Goal: Information Seeking & Learning: Learn about a topic

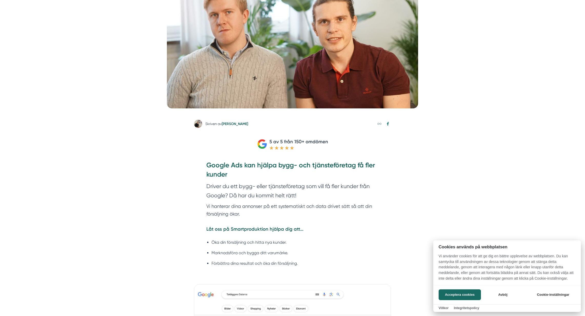
scroll to position [147, 0]
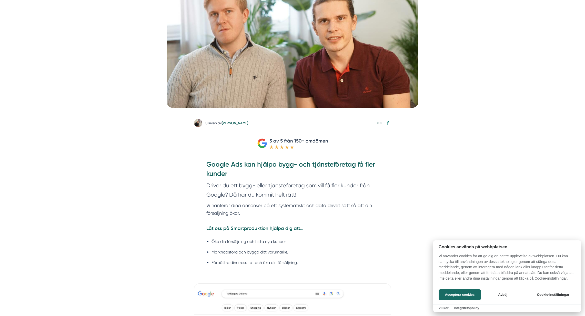
drag, startPoint x: 278, startPoint y: 207, endPoint x: 273, endPoint y: 215, distance: 9.7
click at [273, 215] on div at bounding box center [292, 158] width 585 height 316
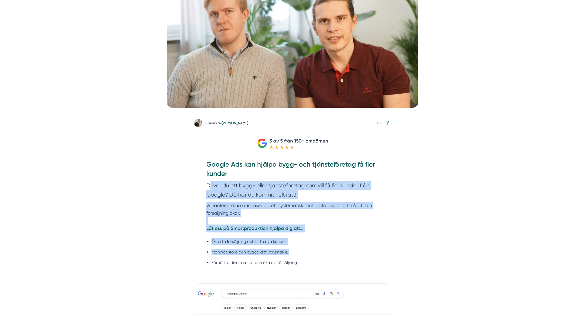
drag, startPoint x: 248, startPoint y: 202, endPoint x: 287, endPoint y: 256, distance: 67.1
click at [287, 256] on div "Google Ads kan hjälpa bygg- och tjänsteföretag få fler kunder Driver du ett byg…" at bounding box center [292, 216] width 172 height 112
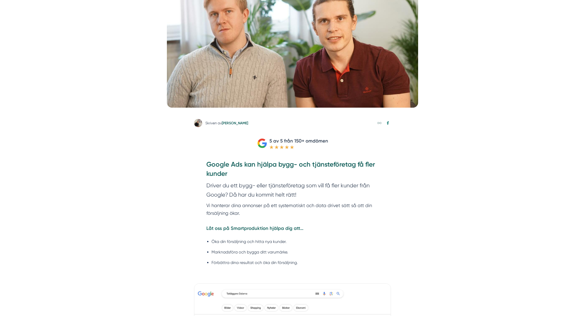
click at [287, 256] on ul "Öka din försäljning och hitta nya kunder. Marknadsföra och bygga ditt varumärke…" at bounding box center [292, 253] width 172 height 37
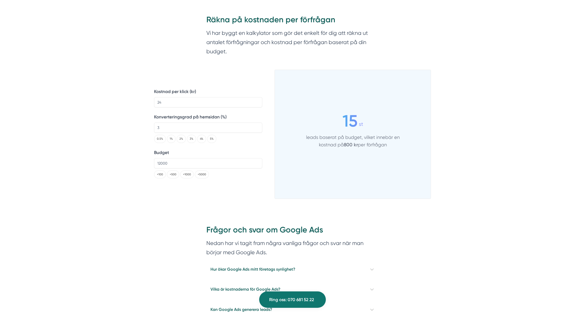
scroll to position [678, 0]
drag, startPoint x: 347, startPoint y: 116, endPoint x: 396, endPoint y: 149, distance: 59.7
click at [396, 149] on div "15 st leads baserat på budget, vilket innebär en kostnad på 800 kr per förfrågan" at bounding box center [353, 130] width 94 height 41
click at [396, 151] on div "15 st leads baserat på budget, vilket innebär en kostnad på 800 kr per förfrågan" at bounding box center [353, 130] width 94 height 41
drag, startPoint x: 399, startPoint y: 152, endPoint x: 318, endPoint y: 113, distance: 89.4
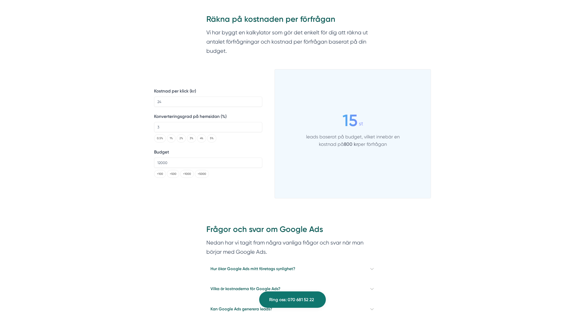
click at [318, 113] on div "15 st leads baserat på budget, vilket innebär en kostnad på 800 kr per förfrågan" at bounding box center [353, 131] width 156 height 110
click at [318, 113] on div "15 st" at bounding box center [353, 120] width 94 height 21
drag, startPoint x: 344, startPoint y: 122, endPoint x: 406, endPoint y: 161, distance: 74.3
click at [406, 161] on div "15 st leads baserat på budget, vilket innebär en kostnad på 800 kr per förfrågan" at bounding box center [353, 131] width 156 height 110
click at [406, 162] on div "15 st leads baserat på budget, vilket innebär en kostnad på 800 kr per förfrågan" at bounding box center [353, 131] width 156 height 110
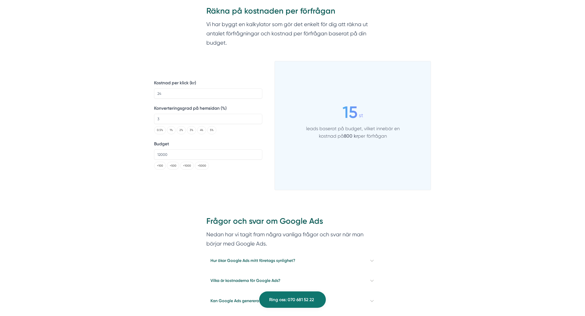
scroll to position [687, 0]
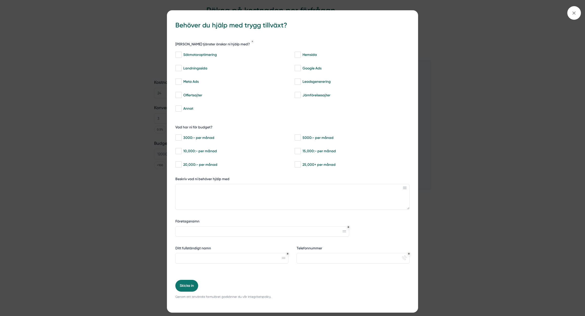
drag, startPoint x: 450, startPoint y: 97, endPoint x: 465, endPoint y: 95, distance: 14.5
click at [450, 97] on div "bbc9b822-b2c6-488a-ab3e-9a2d59e49c7c Behöver du hjälp med trygg tillväxt? Vilka…" at bounding box center [292, 158] width 585 height 316
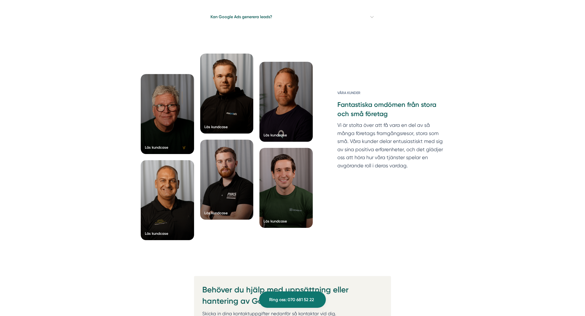
scroll to position [971, 0]
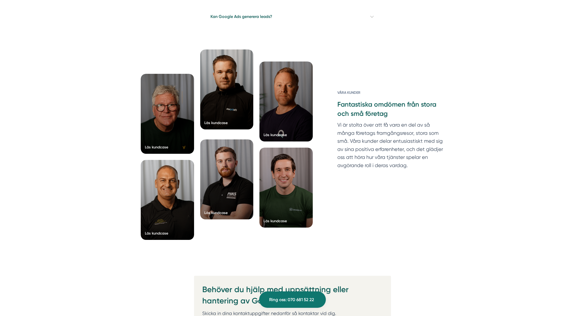
click at [235, 103] on div at bounding box center [226, 89] width 53 height 80
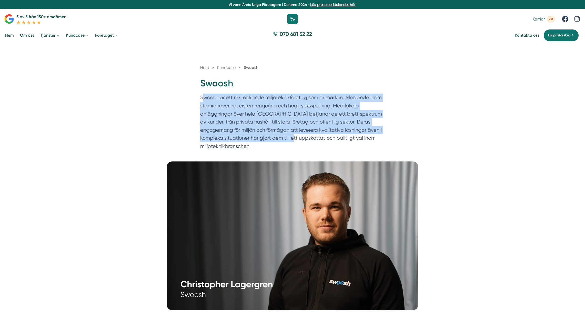
drag, startPoint x: 263, startPoint y: 113, endPoint x: 292, endPoint y: 140, distance: 39.6
click at [293, 139] on p "Swoosh är ett rikstäckande miljöteknikföretag som är marknadsledande inom stamr…" at bounding box center [292, 123] width 185 height 59
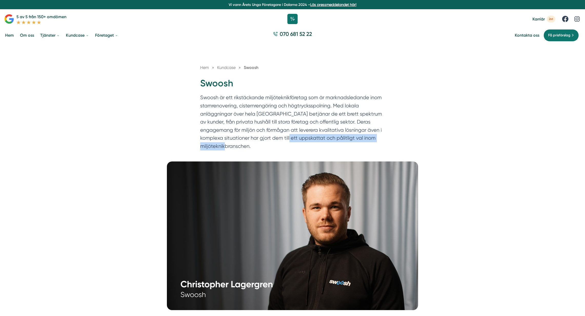
drag, startPoint x: 282, startPoint y: 143, endPoint x: 255, endPoint y: 143, distance: 26.7
click at [272, 144] on p "Swoosh är ett rikstäckande miljöteknikföretag som är marknadsledande inom stamr…" at bounding box center [292, 123] width 185 height 59
click at [194, 133] on div "Hem » Kundcase » Swoosh Swoosh Swoosh är ett rikstäckande miljöteknikföretag so…" at bounding box center [292, 103] width 585 height 118
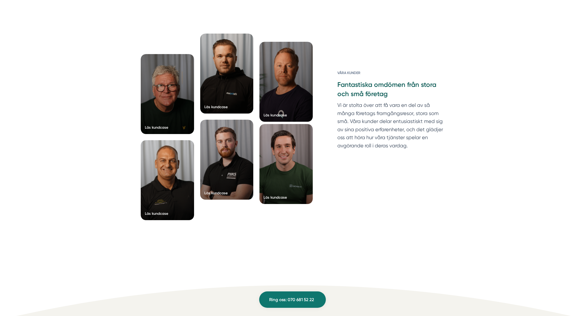
scroll to position [1119, 0]
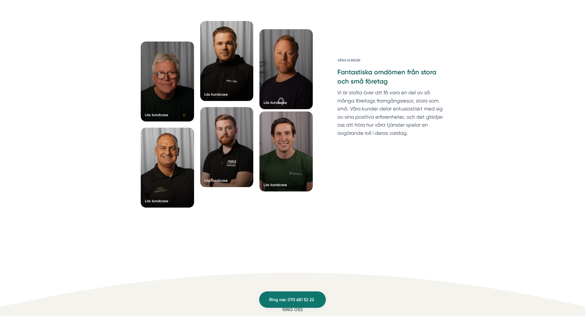
click at [292, 166] on div at bounding box center [285, 152] width 53 height 80
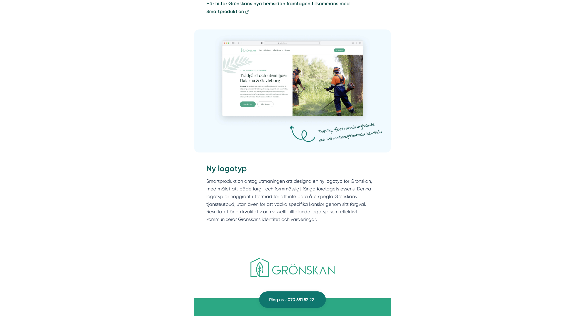
scroll to position [628, 0]
click at [266, 99] on img at bounding box center [292, 90] width 197 height 123
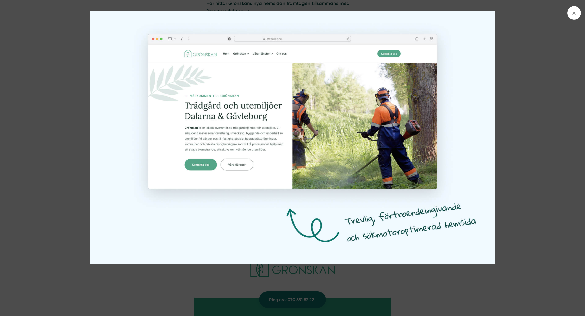
click at [244, 104] on img at bounding box center [292, 137] width 439 height 253
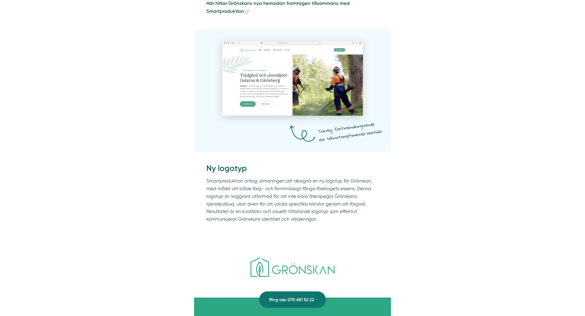
drag, startPoint x: 161, startPoint y: 172, endPoint x: 163, endPoint y: 174, distance: 2.7
click at [161, 172] on div "Grönskan, ledd av den passionerade entreprenören [PERSON_NAME] med över ett dec…" at bounding box center [292, 216] width 573 height 1085
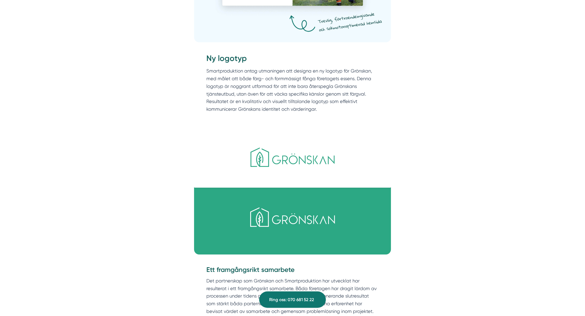
scroll to position [739, 0]
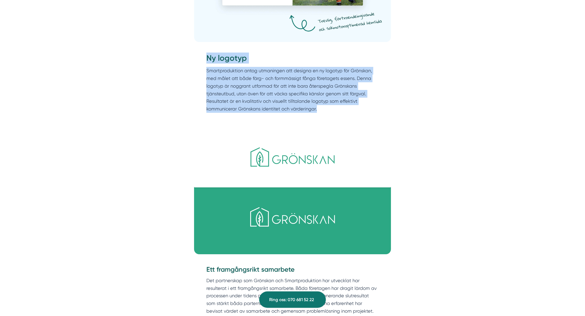
drag, startPoint x: 213, startPoint y: 61, endPoint x: 323, endPoint y: 121, distance: 126.0
click at [325, 122] on div "Ny logotyp Smartproduktion antog utmaningen att designa en ny logotyp för Gröns…" at bounding box center [292, 84] width 197 height 78
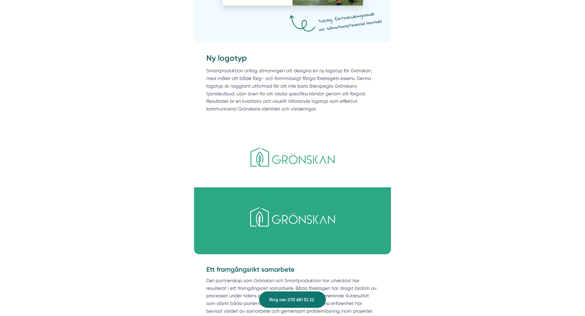
click at [323, 121] on div "Ny logotyp Smartproduktion antog utmaningen att designa en ny logotyp för Gröns…" at bounding box center [292, 84] width 197 height 78
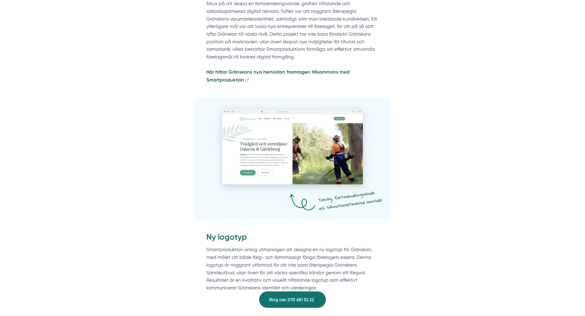
scroll to position [533, 0]
